Goal: Task Accomplishment & Management: Manage account settings

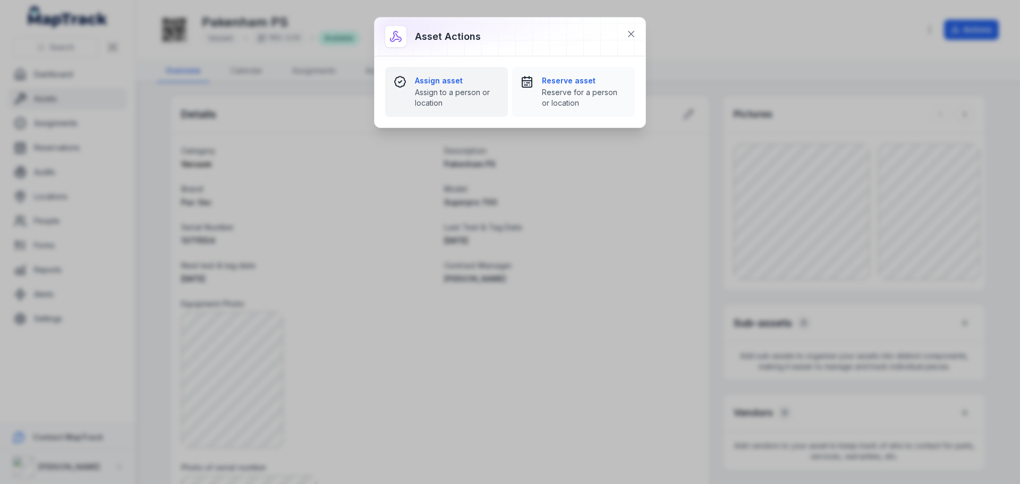
click at [450, 85] on strong "Assign asset" at bounding box center [457, 80] width 84 height 11
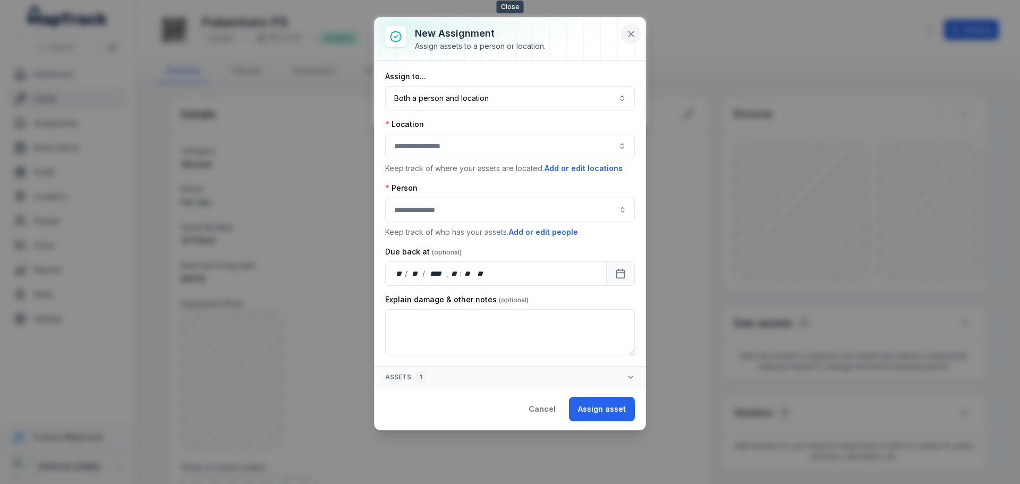
click at [631, 33] on icon at bounding box center [631, 34] width 11 height 11
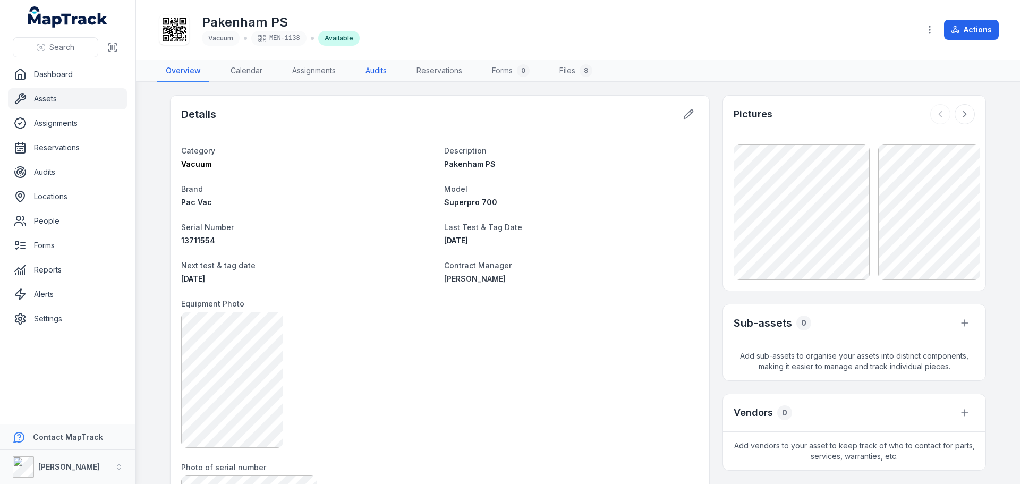
click at [370, 73] on link "Audits" at bounding box center [376, 71] width 38 height 22
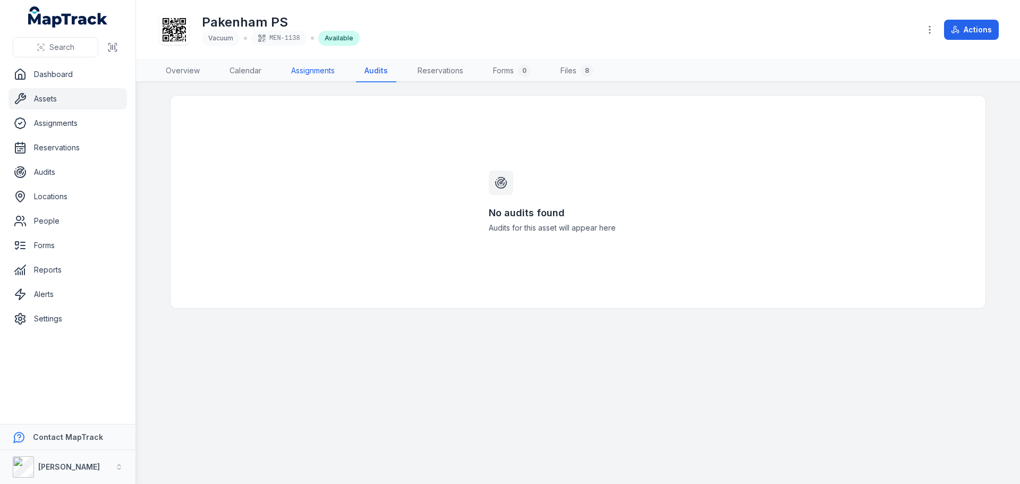
click at [333, 74] on link "Assignments" at bounding box center [313, 71] width 61 height 22
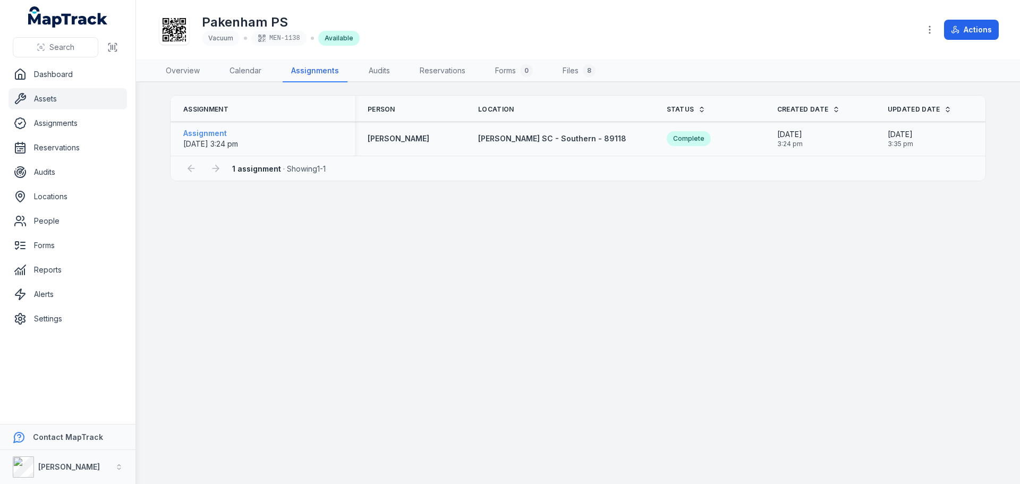
click at [238, 143] on span "[DATE] 3:24 pm" at bounding box center [210, 143] width 55 height 9
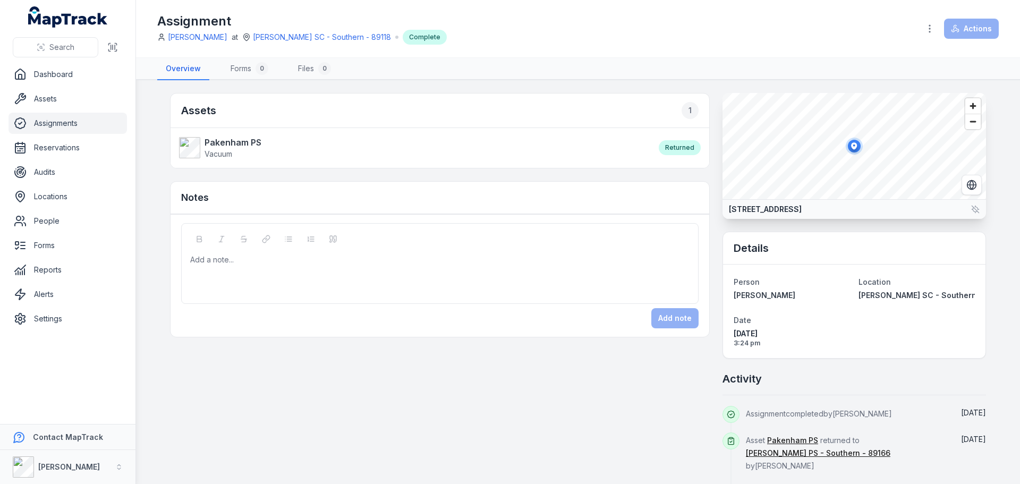
scroll to position [41, 0]
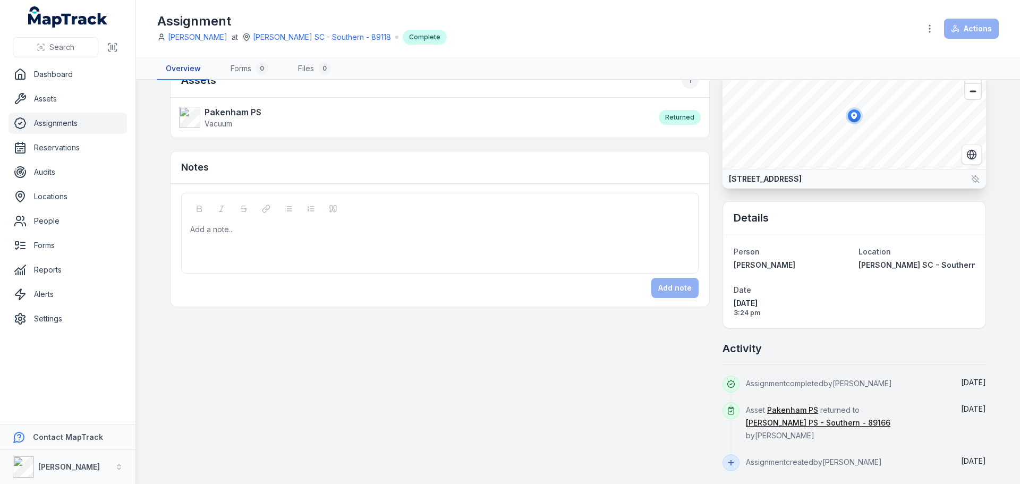
click at [189, 75] on link "Overview" at bounding box center [183, 69] width 52 height 22
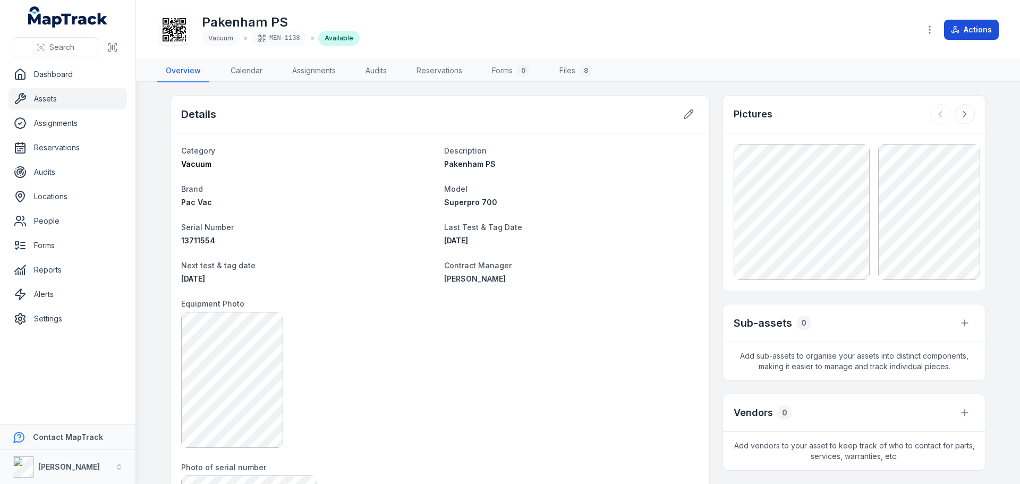
click at [964, 33] on button "Actions" at bounding box center [971, 30] width 55 height 20
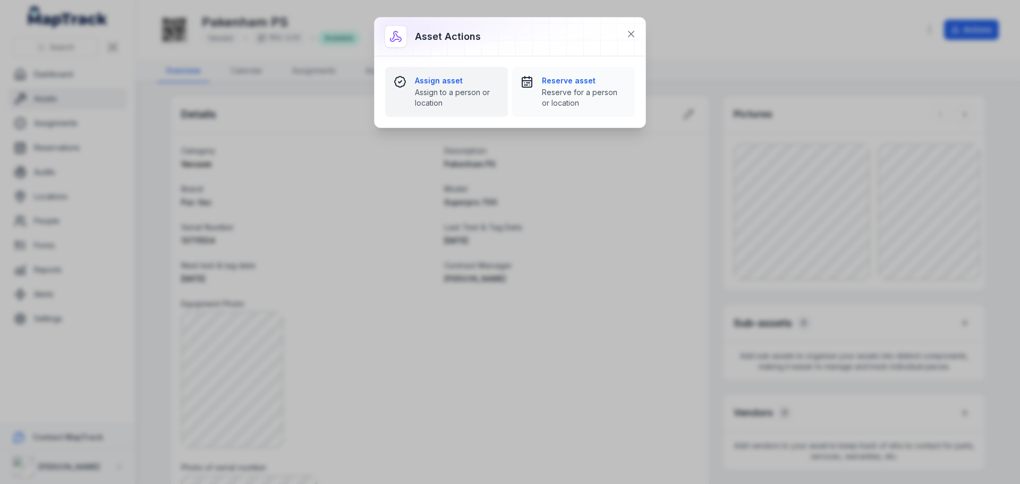
click at [484, 86] on div "Assign asset Assign to a person or location" at bounding box center [457, 91] width 84 height 33
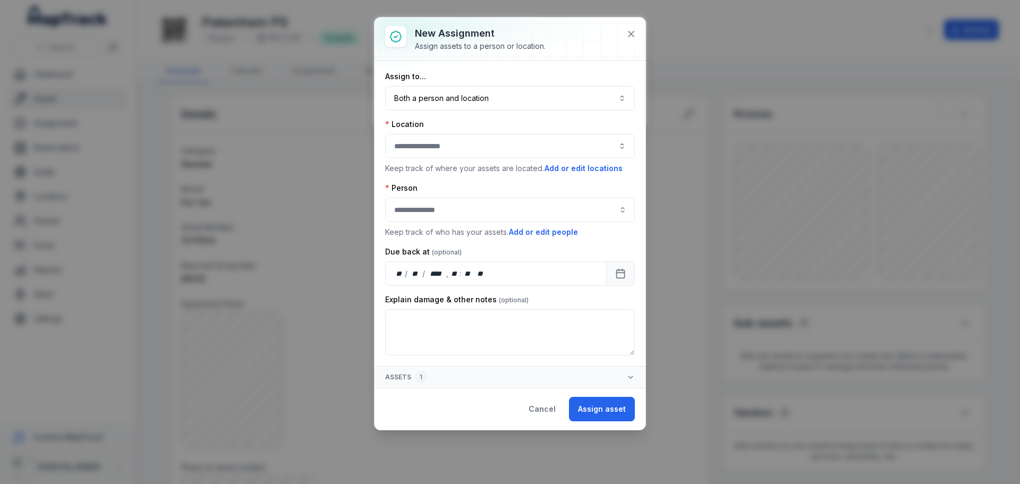
click at [515, 148] on button "button" at bounding box center [510, 146] width 250 height 24
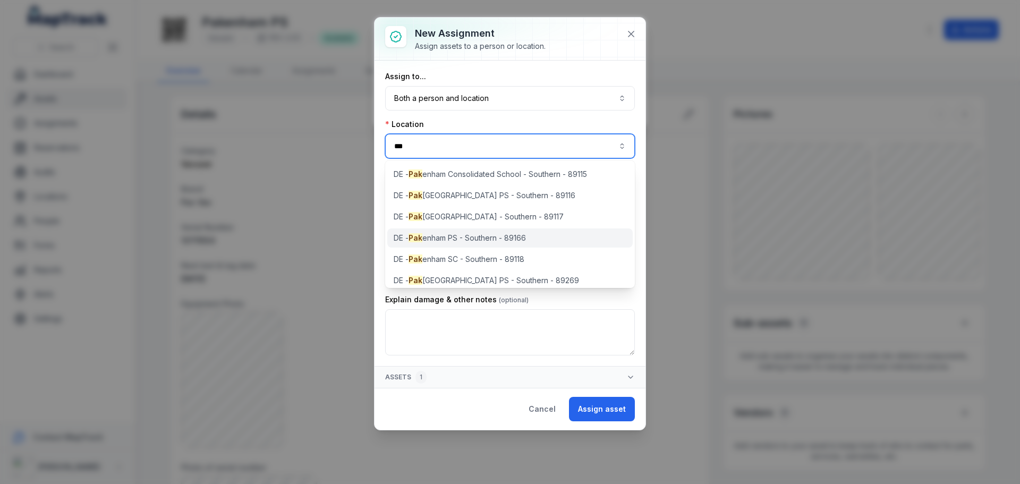
type input "***"
click at [514, 235] on span "[PERSON_NAME] enham PS - Southern - 89166" at bounding box center [460, 238] width 132 height 11
type input "**********"
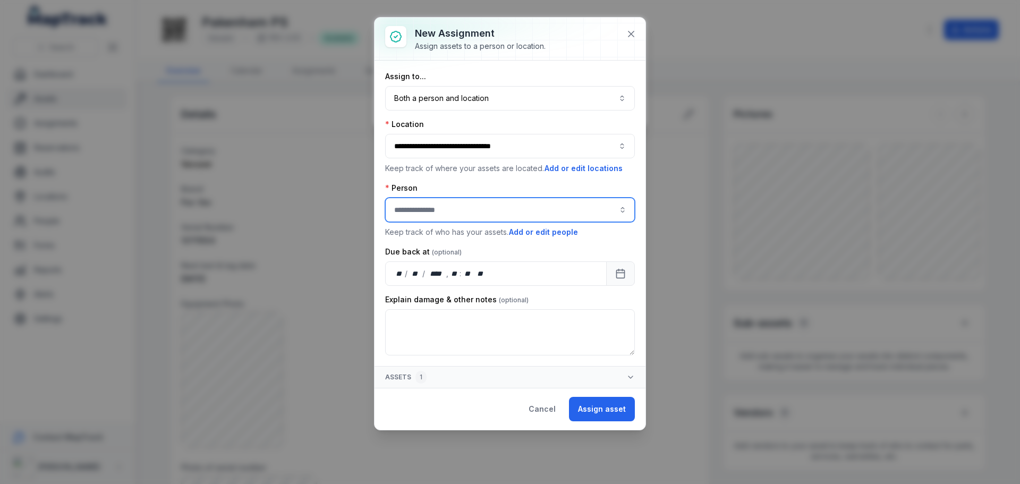
click at [500, 210] on input "assignment-add:person-label" at bounding box center [510, 210] width 250 height 24
click at [526, 234] on div "[PERSON_NAME]" at bounding box center [509, 238] width 227 height 11
type input "**********"
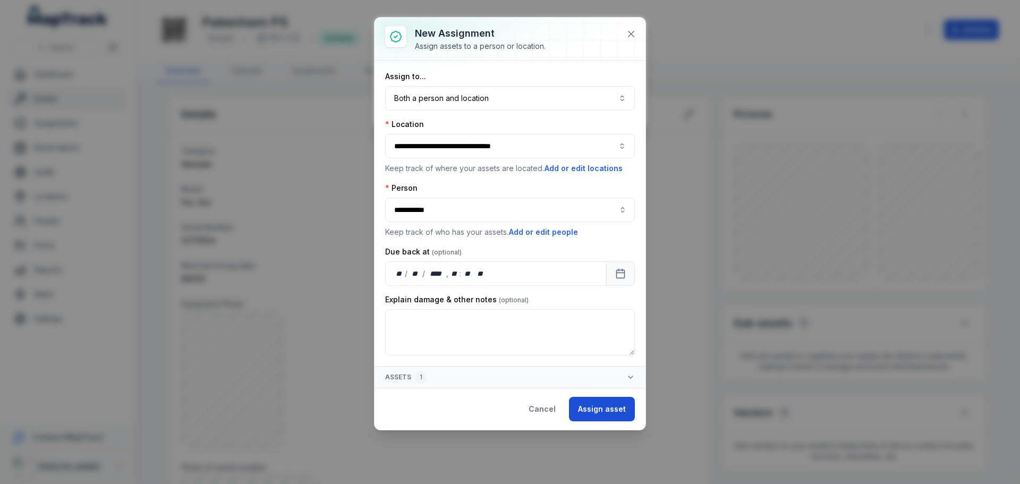
click at [607, 407] on button "Assign asset" at bounding box center [602, 409] width 66 height 24
